Goal: Information Seeking & Learning: Learn about a topic

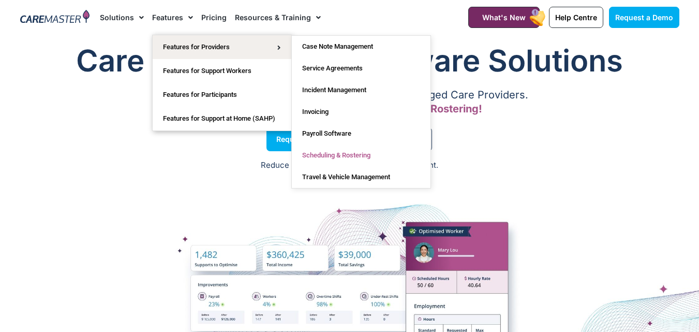
click at [349, 155] on link "Scheduling & Rostering" at bounding box center [361, 155] width 139 height 22
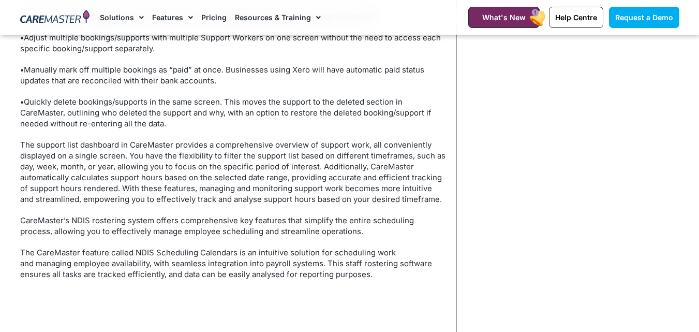
scroll to position [1397, 0]
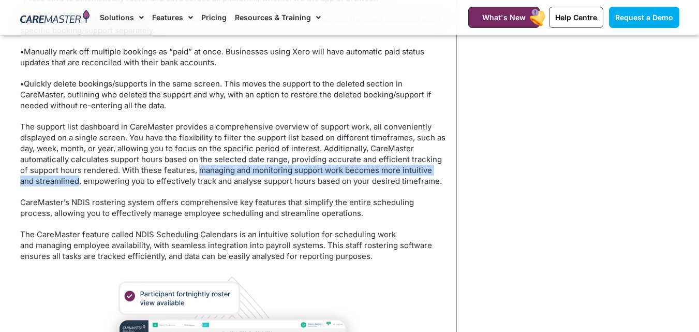
drag, startPoint x: 198, startPoint y: 171, endPoint x: 62, endPoint y: 182, distance: 136.5
click at [62, 182] on p "The support list dashboard in CareMaster provides a comprehensive overview of s…" at bounding box center [233, 153] width 426 height 65
copy p "managing and monitoring support work becomes more intuitive and streamlined"
